Goal: Transaction & Acquisition: Purchase product/service

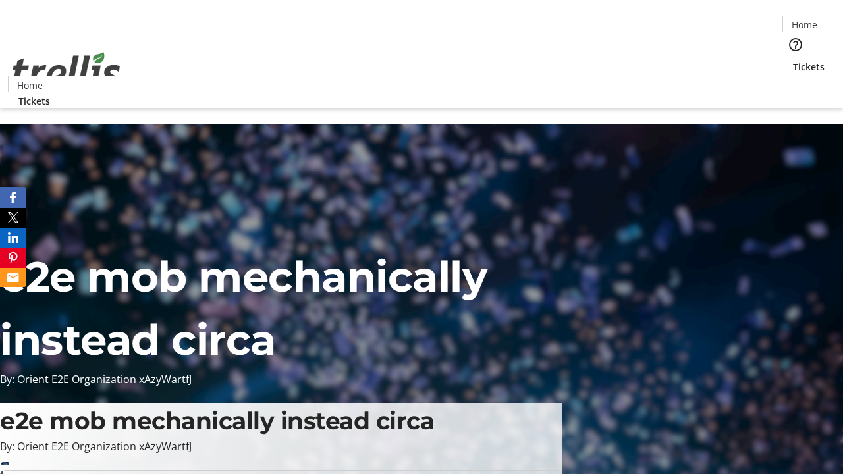
click at [793, 60] on span "Tickets" at bounding box center [809, 67] width 32 height 14
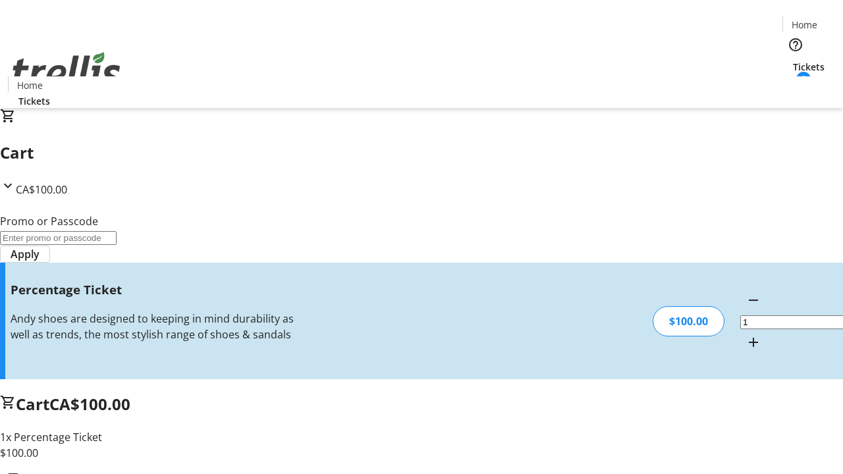
type input "BAR"
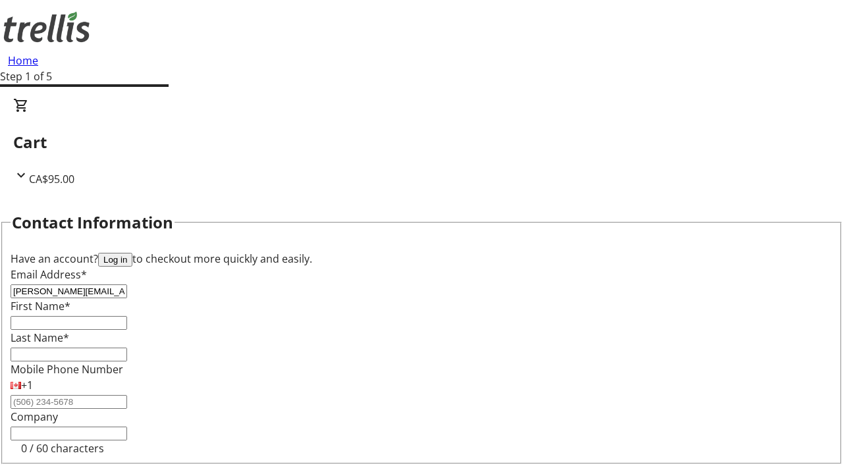
type input "[PERSON_NAME][EMAIL_ADDRESS][DOMAIN_NAME]"
type input "[PERSON_NAME]"
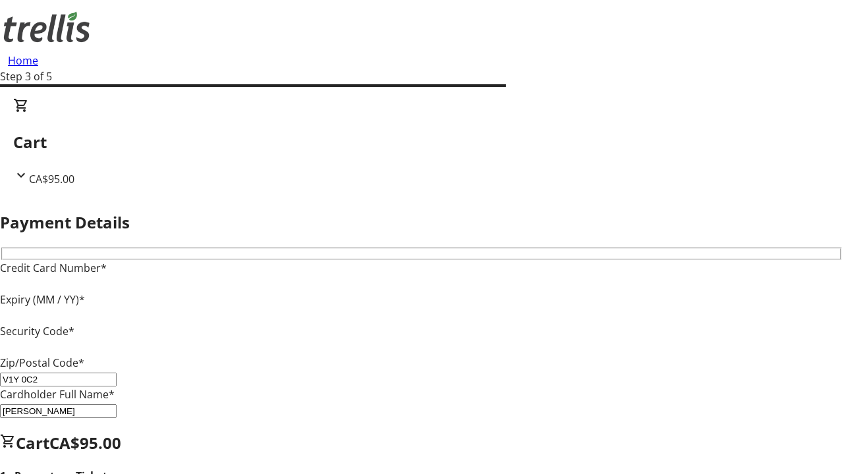
type input "V1Y 0C2"
